Goal: Task Accomplishment & Management: Use online tool/utility

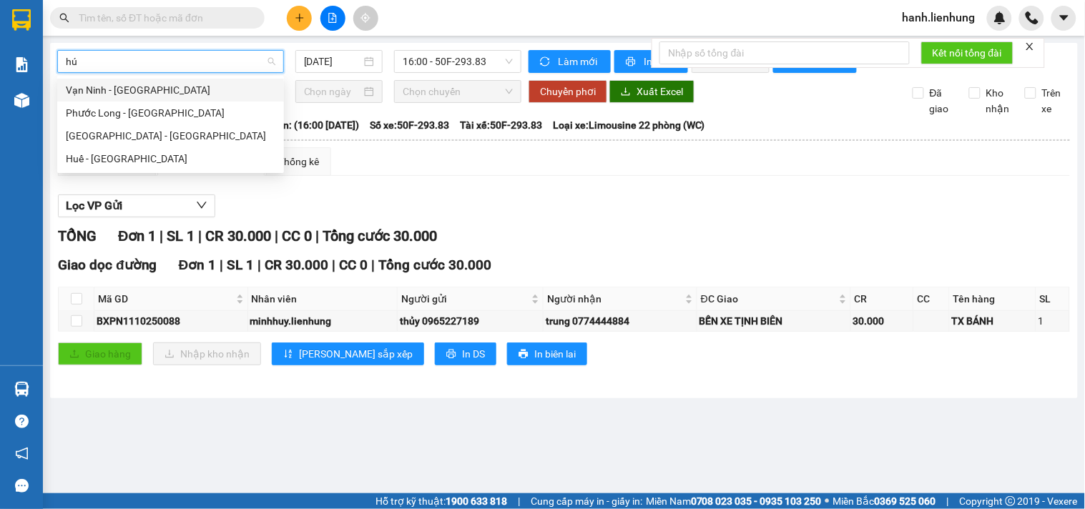
type input "húe"
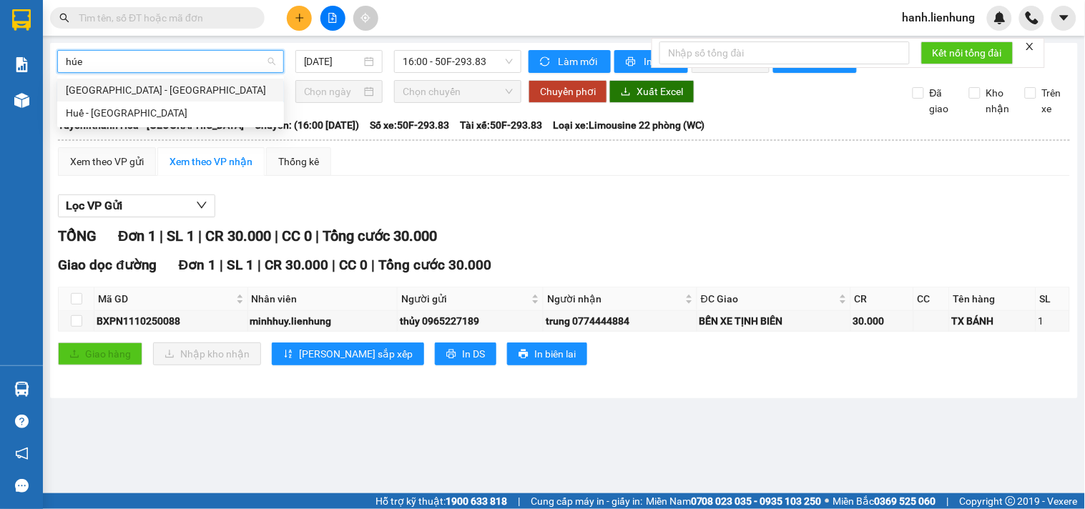
click at [112, 97] on div "[GEOGRAPHIC_DATA] - [GEOGRAPHIC_DATA]" at bounding box center [170, 90] width 209 height 16
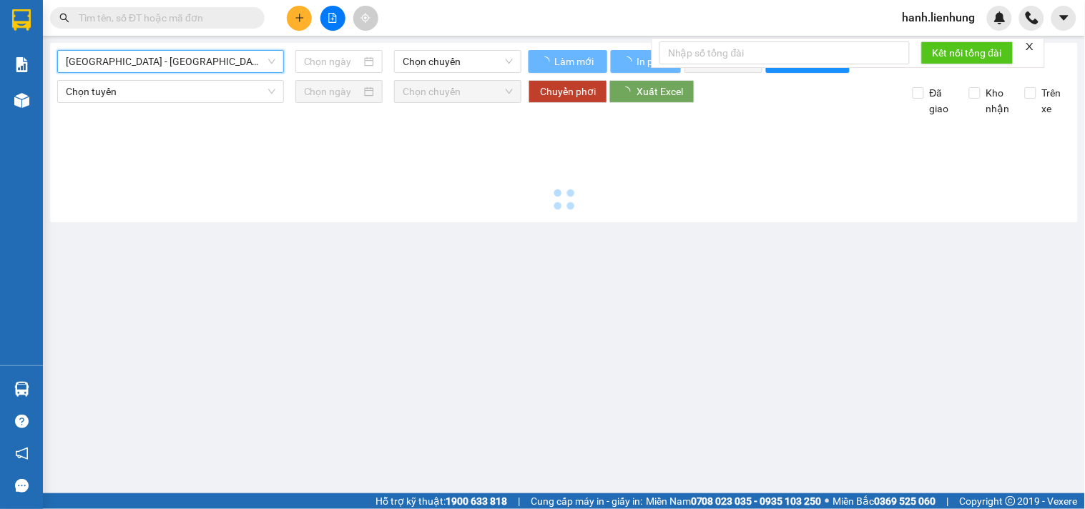
type input "[DATE]"
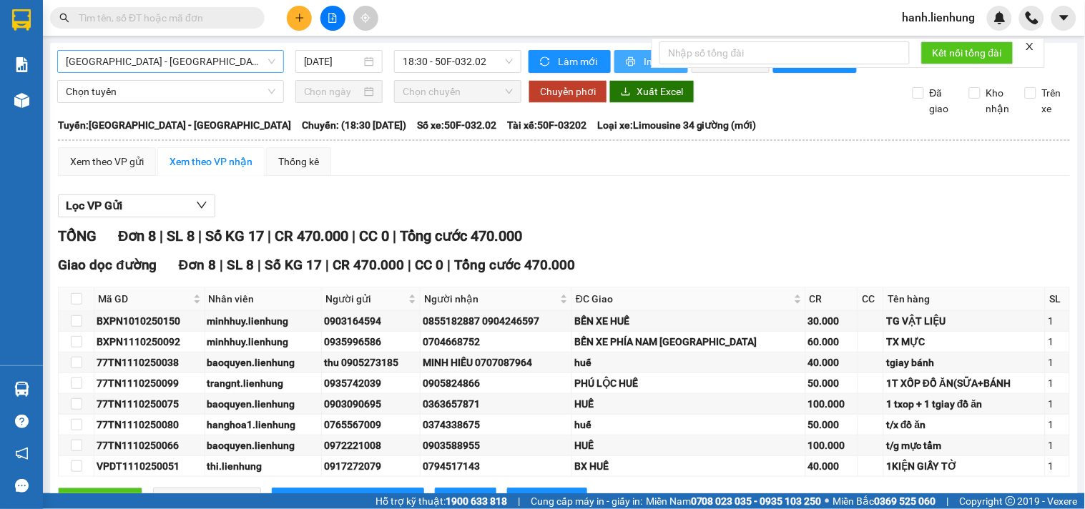
click at [643, 60] on span "In phơi" at bounding box center [659, 62] width 33 height 16
click at [795, 262] on div "TỔNG Đơn 8 | SL 8 | Số KG 17 | CR 470.000 | CC 0 | Tổng cước 470.000 Giao dọc […" at bounding box center [564, 376] width 1012 height 303
click at [143, 63] on span "[GEOGRAPHIC_DATA] - [GEOGRAPHIC_DATA]" at bounding box center [170, 61] width 209 height 21
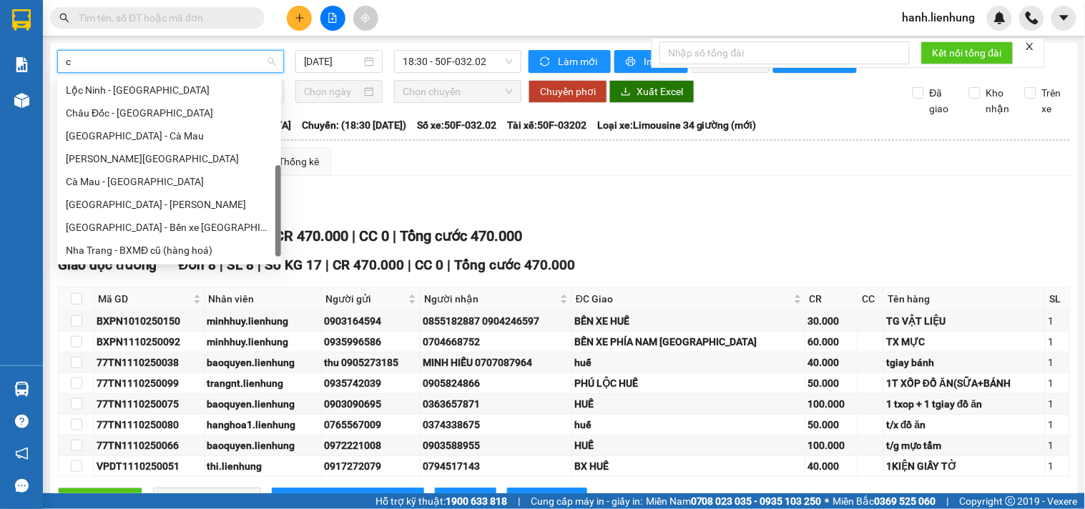
scroll to position [200, 0]
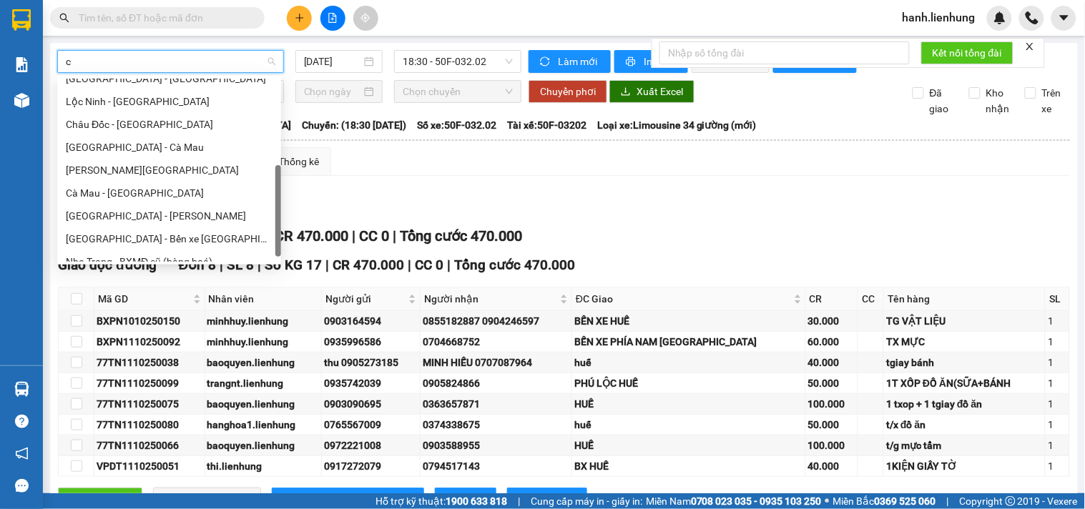
type input "ca"
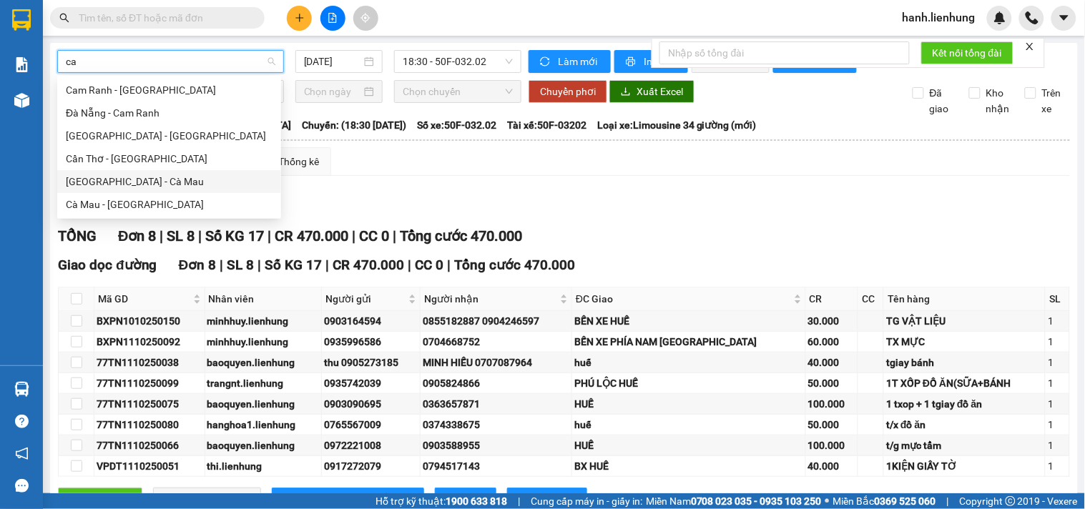
click at [143, 180] on div "[GEOGRAPHIC_DATA] - Cà Mau" at bounding box center [169, 182] width 207 height 16
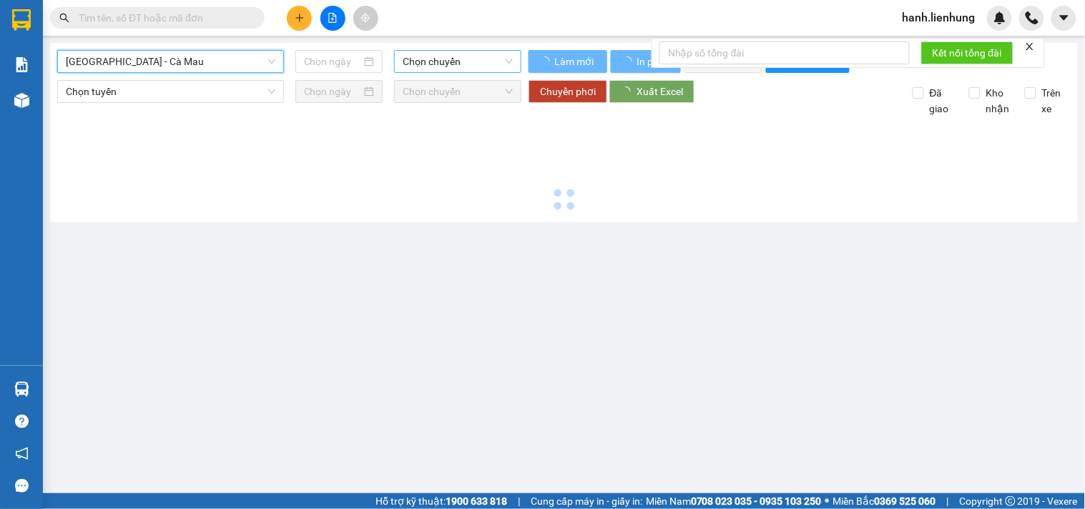
type input "[DATE]"
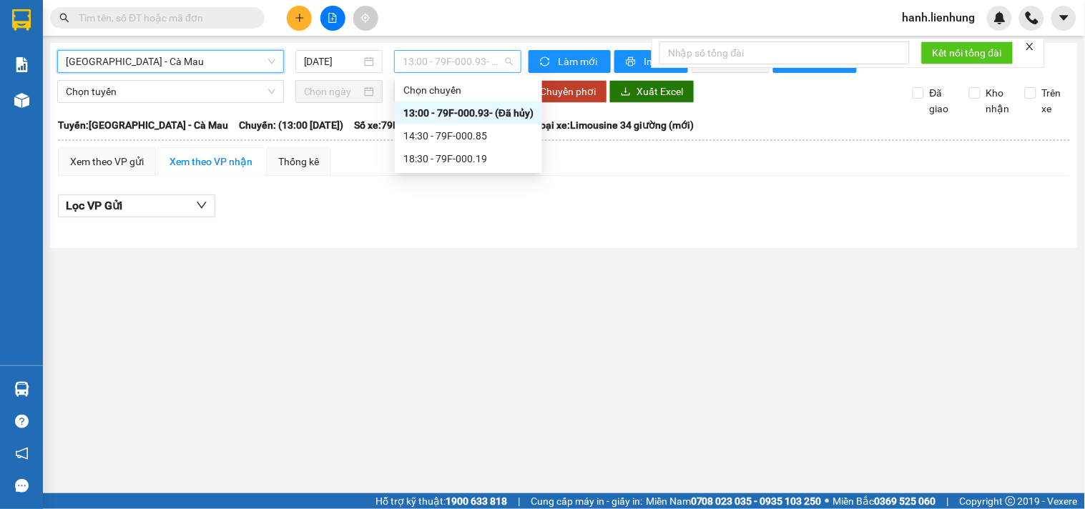
click at [491, 63] on span "13:00 - 79F-000.93 - (Đã hủy)" at bounding box center [458, 61] width 110 height 21
click at [479, 158] on div "18:30 - 79F-000.19" at bounding box center [468, 159] width 130 height 16
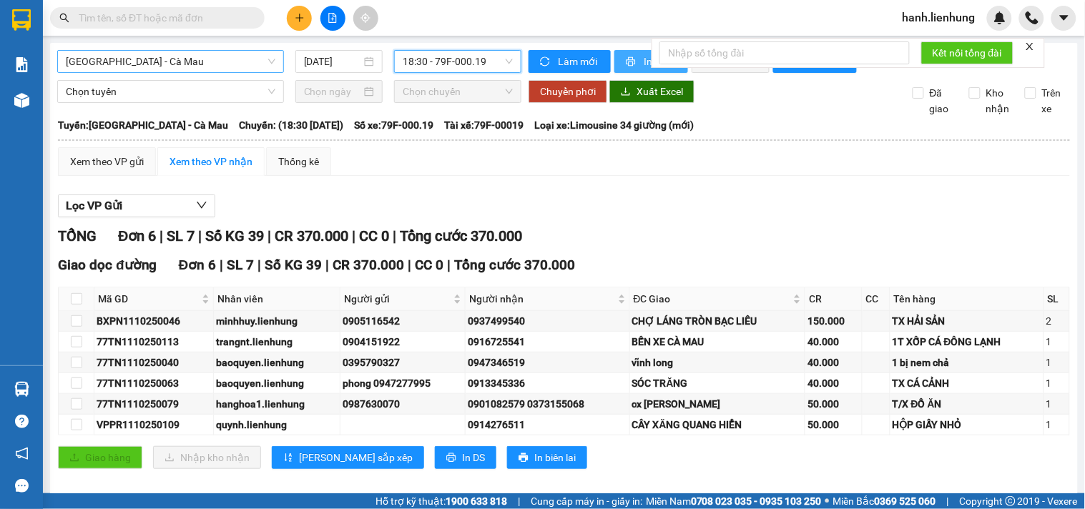
click at [627, 63] on icon "printer" at bounding box center [631, 61] width 10 height 10
click at [809, 232] on div "Lọc VP Gửi TỔNG Đơn 6 | SL 7 | Số KG 39 | CR 370.000 | CC 0 | Tổng cước 370.00…" at bounding box center [564, 337] width 1012 height 300
click at [196, 65] on span "[GEOGRAPHIC_DATA] - Cà Mau" at bounding box center [170, 61] width 209 height 21
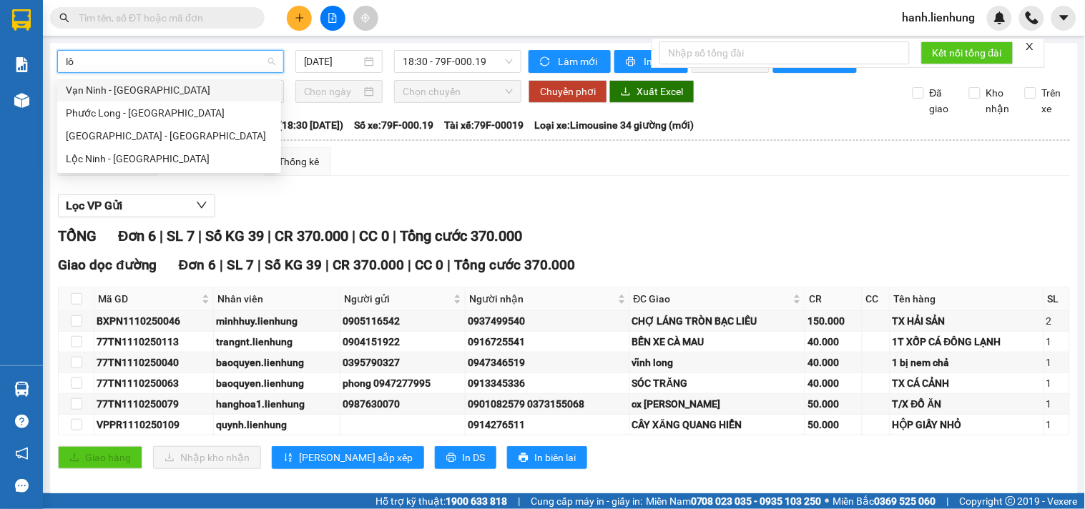
type input "lôc"
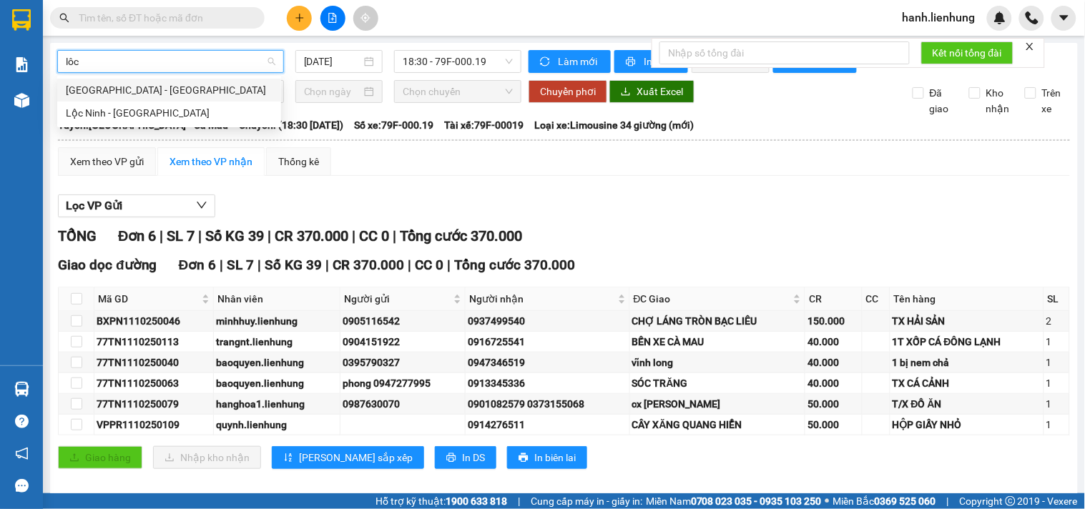
click at [155, 97] on div "[GEOGRAPHIC_DATA] - [GEOGRAPHIC_DATA]" at bounding box center [169, 90] width 207 height 16
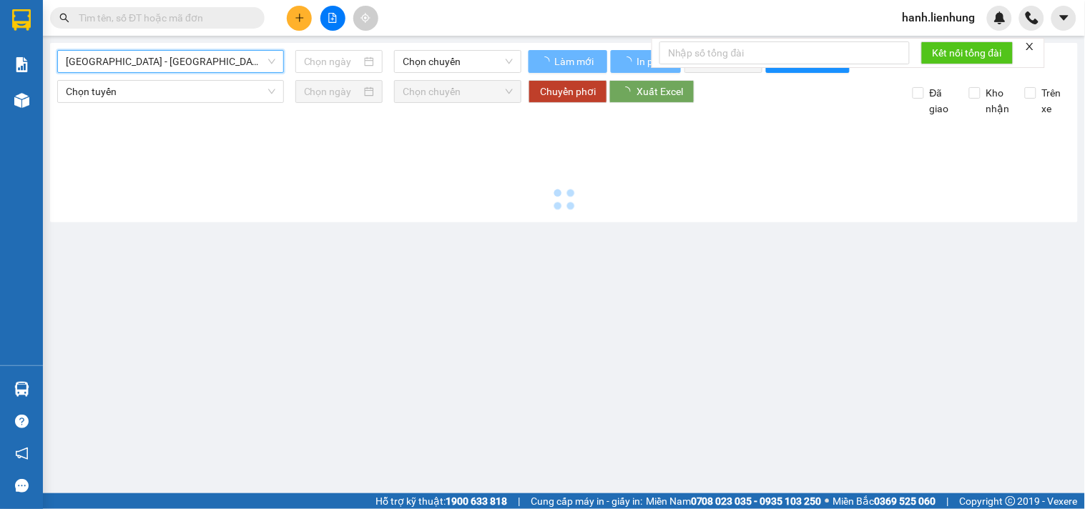
type input "[DATE]"
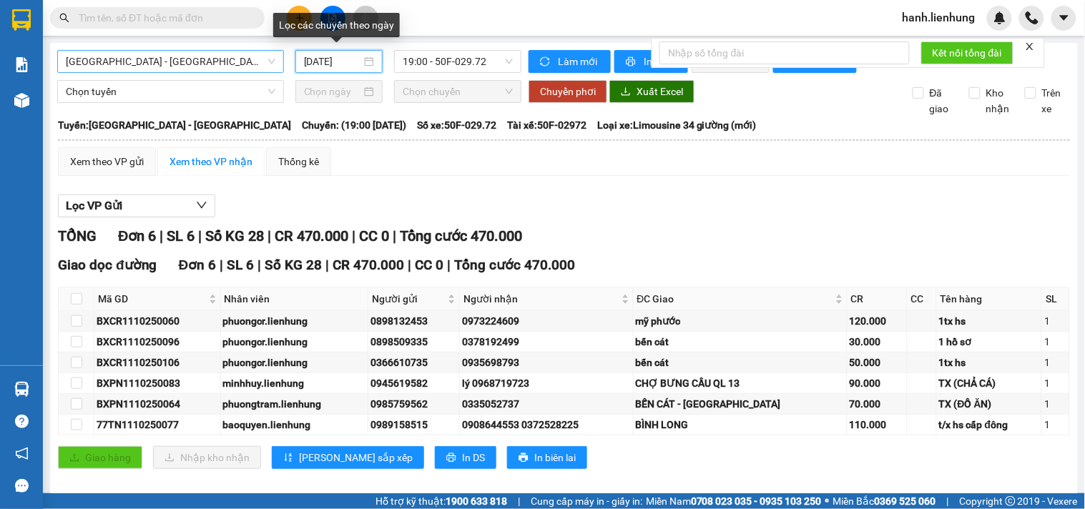
click at [327, 56] on input "[DATE]" at bounding box center [333, 62] width 58 height 16
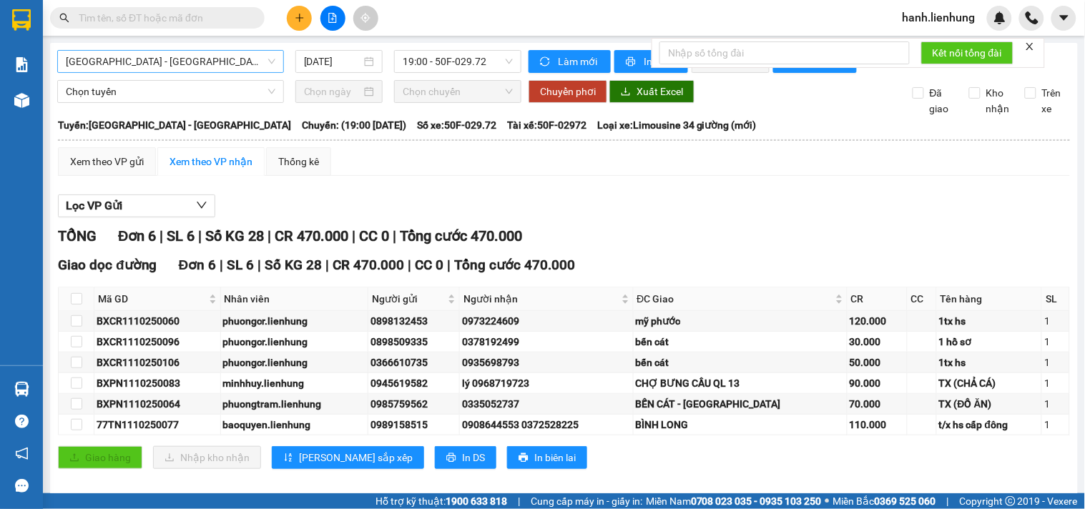
click at [715, 176] on div "Xem theo VP gửi Xem theo VP nhận Thống kê" at bounding box center [564, 161] width 1012 height 29
click at [628, 60] on icon "printer" at bounding box center [630, 61] width 9 height 9
drag, startPoint x: 739, startPoint y: 232, endPoint x: 676, endPoint y: 231, distance: 62.2
click at [739, 231] on div "Lọc VP Gửi TỔNG Đơn 6 | SL 6 | Số KG 28 | CR 470.000 | CC 0 | Tổng cước 470.00…" at bounding box center [564, 337] width 1012 height 300
click at [219, 56] on span "[GEOGRAPHIC_DATA] - [GEOGRAPHIC_DATA]" at bounding box center [170, 61] width 209 height 21
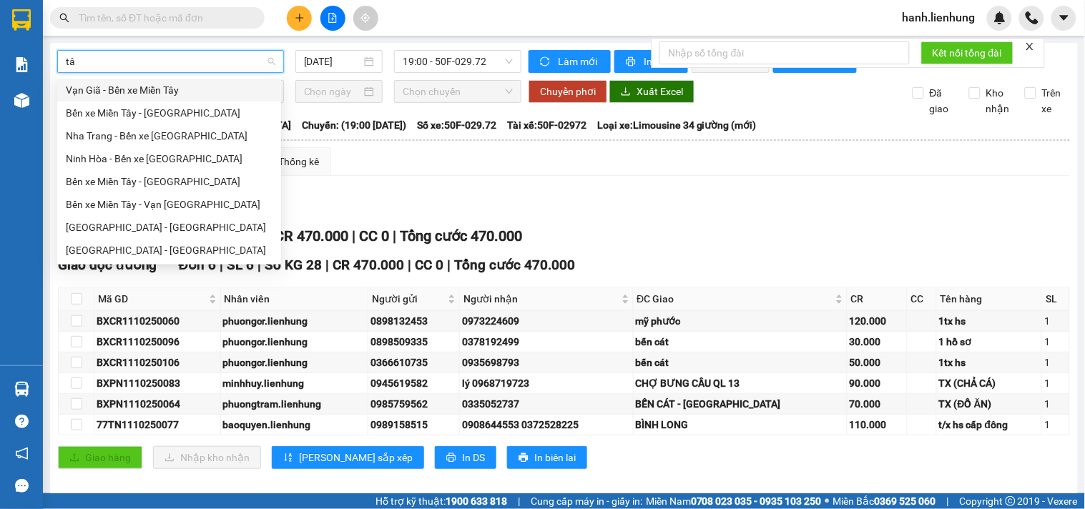
type input "tây"
drag, startPoint x: 142, startPoint y: 227, endPoint x: 142, endPoint y: 252, distance: 25.0
click at [142, 252] on div "Vạn Giã - Bến xe Miền Tây Bến xe [GEOGRAPHIC_DATA] - [GEOGRAPHIC_DATA] [GEOGRAP…" at bounding box center [169, 170] width 224 height 183
click at [142, 252] on div "[GEOGRAPHIC_DATA] - [GEOGRAPHIC_DATA]" at bounding box center [169, 250] width 207 height 16
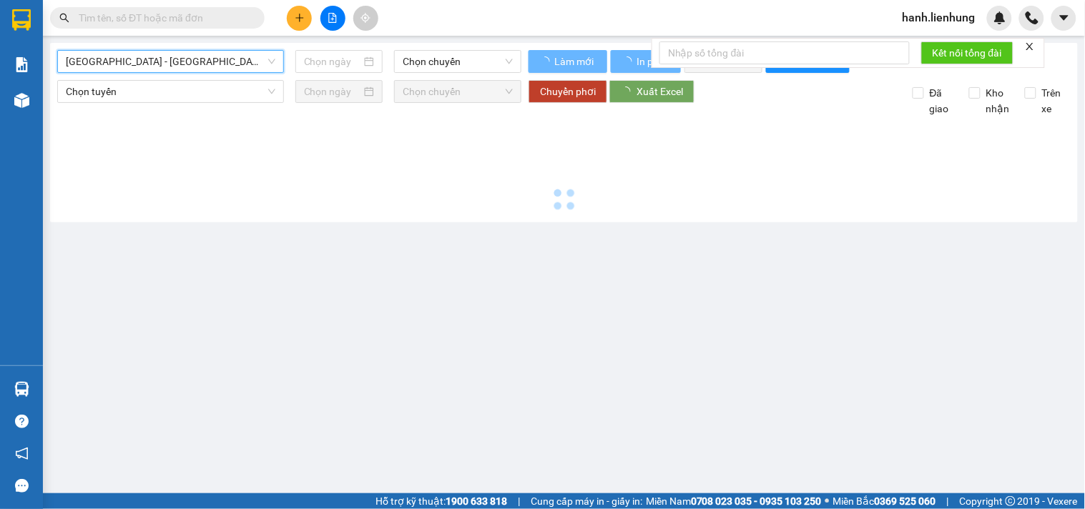
type input "[DATE]"
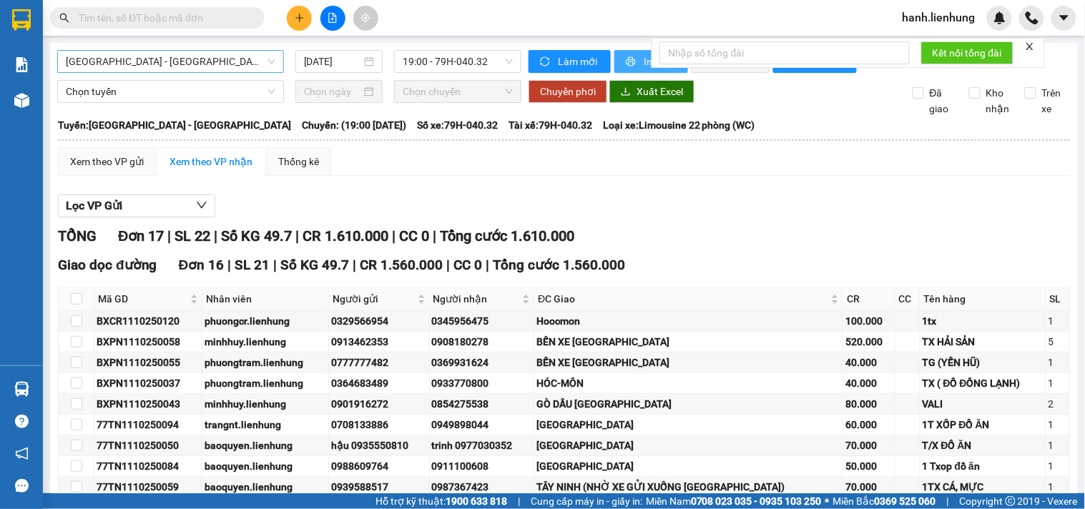
click at [626, 56] on icon "printer" at bounding box center [631, 61] width 10 height 10
click at [628, 63] on icon "printer" at bounding box center [631, 61] width 10 height 10
